Goal: Use online tool/utility: Utilize a website feature to perform a specific function

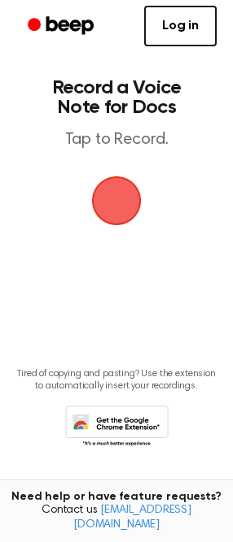
click at [102, 196] on span "button" at bounding box center [117, 201] width 46 height 46
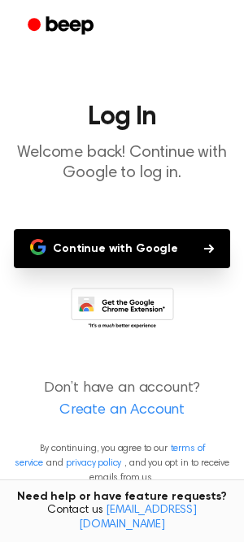
click at [125, 234] on button "Continue with Google" at bounding box center [122, 248] width 216 height 39
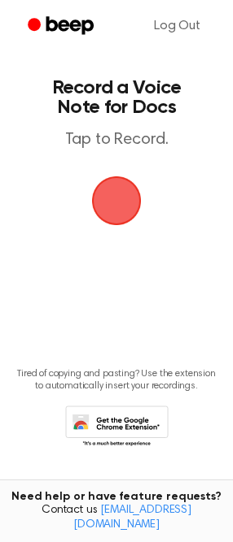
click at [124, 207] on span "button" at bounding box center [117, 201] width 50 height 50
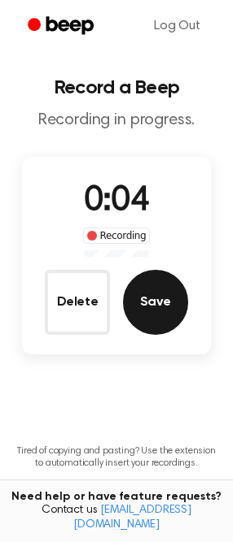
click at [134, 302] on button "Save" at bounding box center [155, 302] width 65 height 65
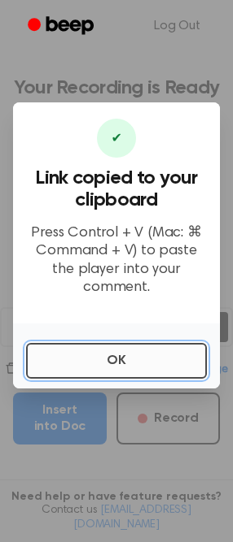
click at [84, 352] on button "OK" at bounding box center [116, 361] width 181 height 36
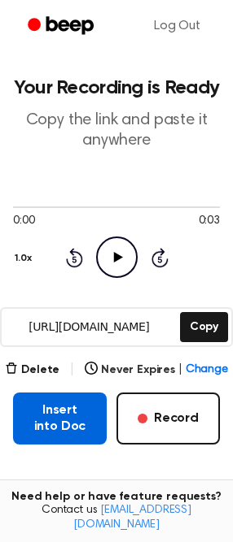
click at [66, 427] on button "Insert into Doc" at bounding box center [60, 419] width 94 height 52
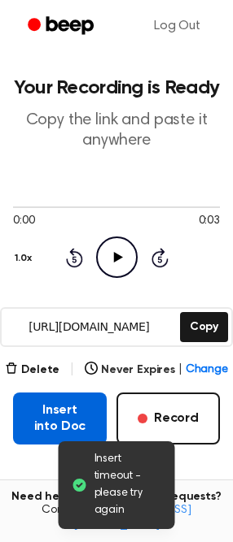
click at [71, 408] on button "Insert into Doc" at bounding box center [60, 419] width 94 height 52
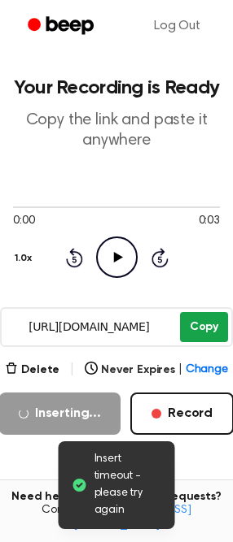
click at [190, 326] on button "Copy" at bounding box center [204, 327] width 48 height 30
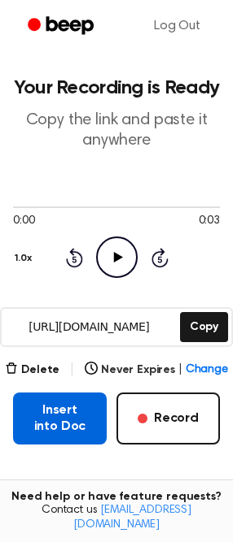
click at [58, 413] on button "Insert into Doc" at bounding box center [60, 419] width 94 height 52
click at [54, 430] on button "Insert into Doc" at bounding box center [60, 419] width 94 height 52
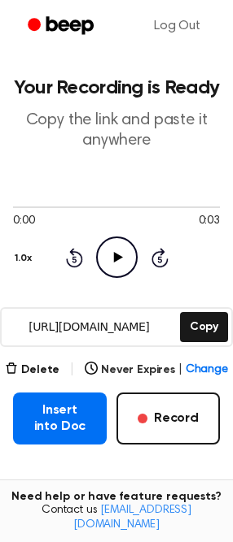
drag, startPoint x: 107, startPoint y: 507, endPoint x: 163, endPoint y: 506, distance: 56.1
click at [159, 506] on div "Need help or have feature requests? Contact us support@beepaudio.com" at bounding box center [116, 511] width 233 height 63
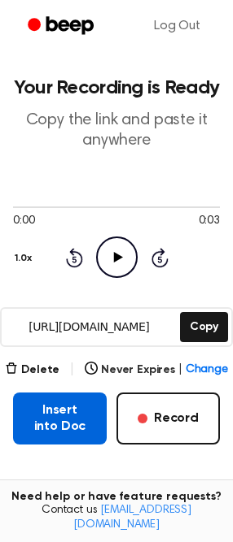
click at [75, 424] on button "Insert into Doc" at bounding box center [60, 419] width 94 height 52
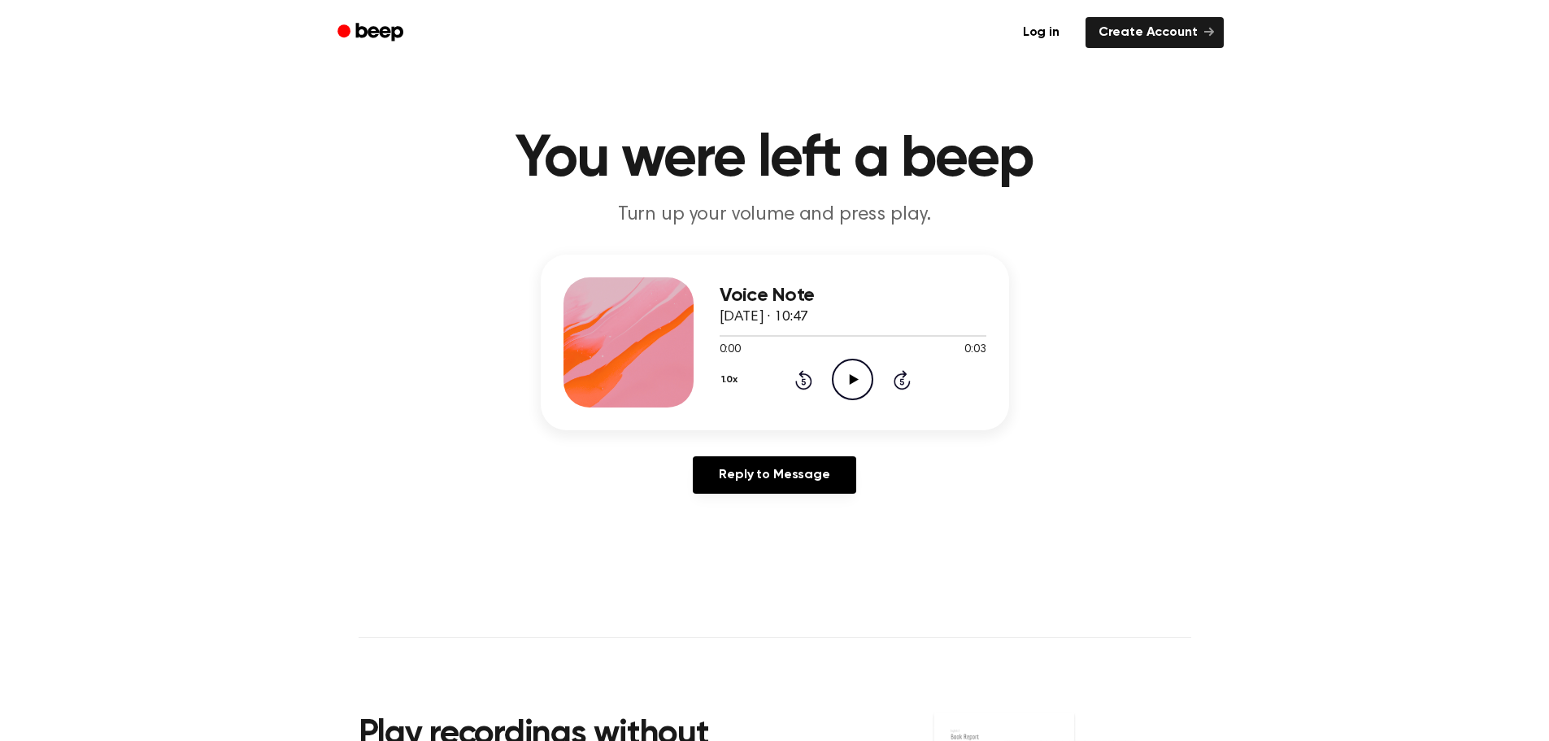
click at [851, 372] on icon "Play Audio" at bounding box center [852, 379] width 41 height 41
